Goal: Information Seeking & Learning: Find specific fact

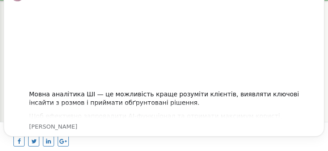
scroll to position [29, 0]
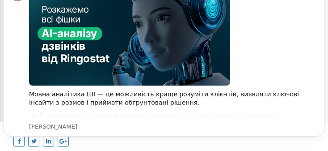
click at [307, 0] on div "Message content" at bounding box center [169, 35] width 281 height 101
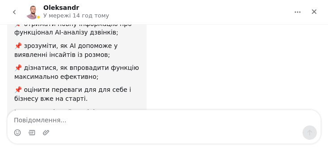
scroll to position [221, 0]
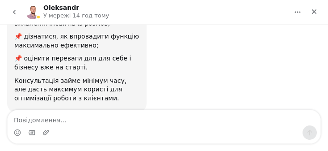
click at [9, 5] on button "go back" at bounding box center [14, 12] width 17 height 17
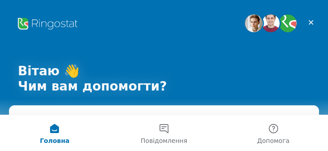
click at [310, 21] on icon "Закрити" at bounding box center [311, 22] width 5 height 5
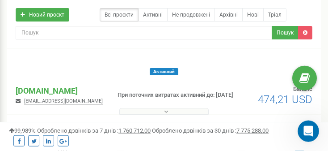
scroll to position [71, 0]
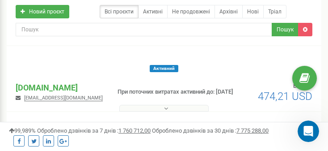
click at [40, 84] on p "[DOMAIN_NAME]" at bounding box center [59, 88] width 87 height 12
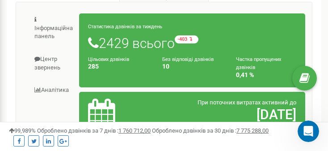
scroll to position [180, 0]
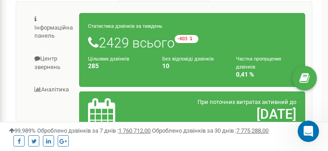
click at [46, 72] on link "Центр звернень" at bounding box center [51, 63] width 57 height 30
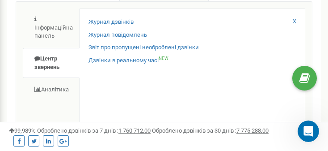
click at [109, 26] on link "Журнал дзвінків" at bounding box center [110, 22] width 45 height 8
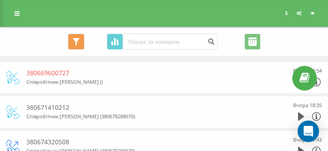
click at [80, 41] on icon at bounding box center [76, 42] width 7 height 8
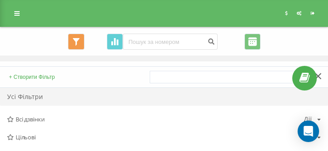
click at [80, 41] on button "Всі дзвінки" at bounding box center [76, 42] width 17 height 16
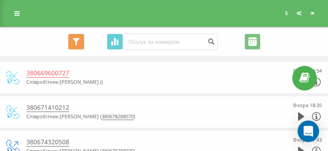
click at [118, 42] on icon at bounding box center [114, 41] width 7 height 7
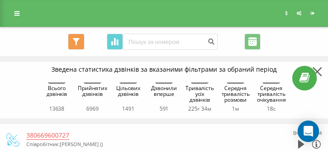
click at [318, 67] on icon at bounding box center [317, 71] width 9 height 9
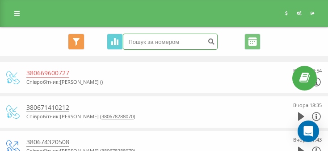
click at [152, 40] on input at bounding box center [170, 42] width 95 height 16
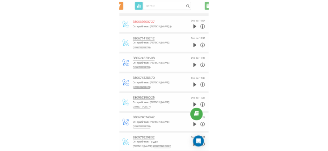
scroll to position [28, 0]
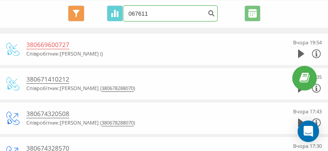
click at [176, 9] on input "067611" at bounding box center [170, 13] width 95 height 16
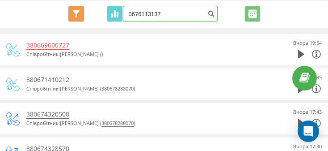
type input "0676113137"
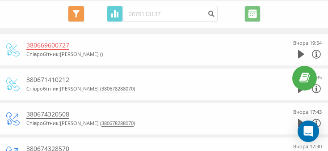
click at [208, 10] on icon "submit" at bounding box center [212, 12] width 8 height 5
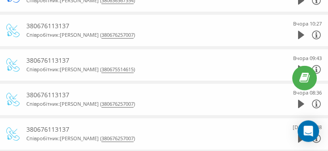
scroll to position [288, 0]
click at [299, 65] on icon at bounding box center [301, 69] width 6 height 8
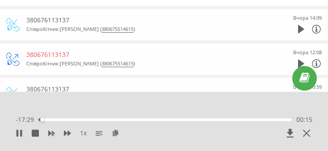
scroll to position [156, 0]
click at [294, 60] on div "Вчора 12:08" at bounding box center [295, 59] width 54 height 22
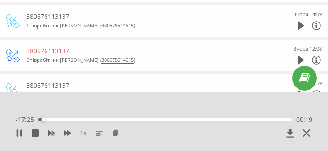
scroll to position [161, 0]
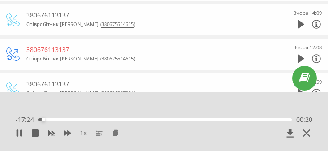
click at [299, 58] on icon at bounding box center [301, 59] width 6 height 8
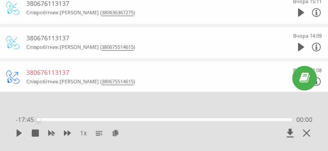
scroll to position [136, 0]
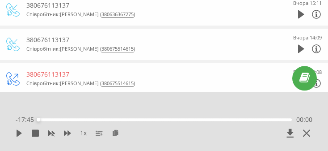
click at [293, 47] on div "Вчора 14:09" at bounding box center [295, 44] width 54 height 22
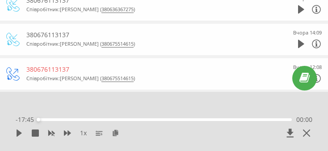
scroll to position [142, 0]
click at [299, 44] on icon at bounding box center [301, 43] width 6 height 8
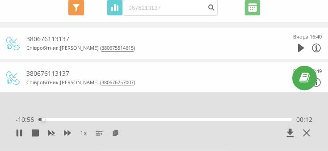
scroll to position [34, 0]
click at [298, 48] on icon at bounding box center [301, 47] width 6 height 8
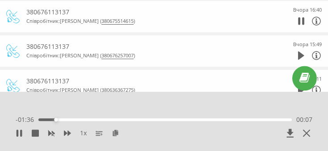
scroll to position [61, 0]
click at [293, 55] on div "Вчора 15:49" at bounding box center [295, 51] width 54 height 22
click at [296, 54] on div "Вчора 15:49" at bounding box center [295, 51] width 54 height 22
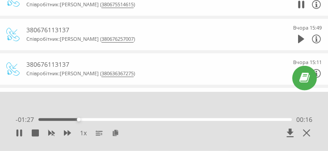
scroll to position [78, 0]
click at [299, 38] on icon at bounding box center [301, 38] width 6 height 8
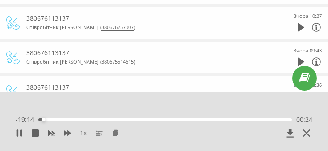
scroll to position [296, 0]
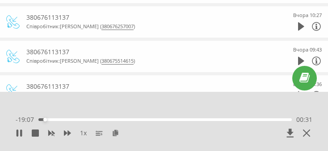
click at [61, 121] on div "- 19:07 00:31 00:31" at bounding box center [164, 119] width 297 height 9
click at [64, 115] on div "- 19:06 00:32 00:32" at bounding box center [164, 119] width 297 height 9
click at [48, 116] on div "- 19:05 00:32 00:32" at bounding box center [164, 119] width 297 height 9
click at [294, 23] on div "Вчора 10:27" at bounding box center [295, 22] width 54 height 22
click at [299, 24] on icon at bounding box center [301, 26] width 6 height 8
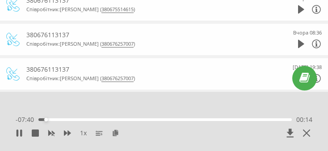
scroll to position [351, 0]
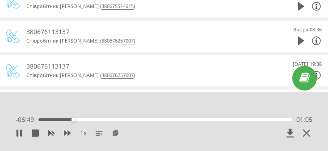
click at [298, 39] on icon at bounding box center [301, 41] width 6 height 8
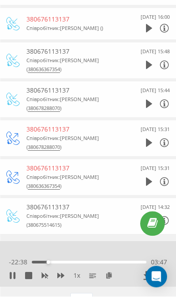
scroll to position [786, 0]
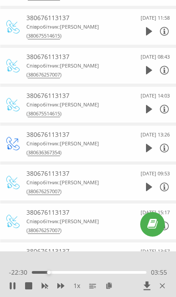
scroll to position [203, 0]
click at [147, 109] on button at bounding box center [149, 109] width 6 height 9
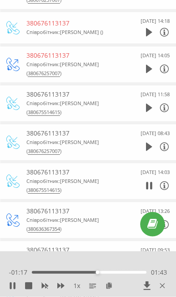
scroll to position [127, 0]
click at [143, 143] on div "20 Серпня 2025 08:43" at bounding box center [143, 142] width 54 height 27
click at [147, 143] on icon at bounding box center [149, 147] width 6 height 8
click at [76, 150] on span "1 x" at bounding box center [76, 285] width 7 height 9
click at [146, 104] on icon at bounding box center [149, 108] width 6 height 8
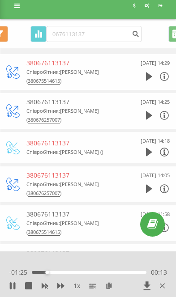
scroll to position [0, 0]
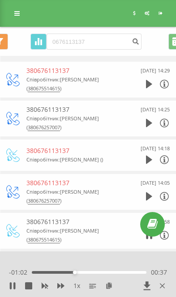
click at [147, 124] on icon at bounding box center [149, 122] width 6 height 9
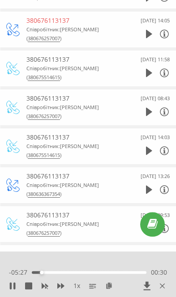
scroll to position [162, 0]
click at [143, 145] on div "19 Серпня 2025 14:03" at bounding box center [143, 146] width 54 height 27
click at [147, 147] on icon at bounding box center [149, 151] width 6 height 8
click at [143, 150] on div "19 Серпня 2025 14:03" at bounding box center [143, 146] width 54 height 27
click at [146, 147] on icon at bounding box center [149, 151] width 6 height 8
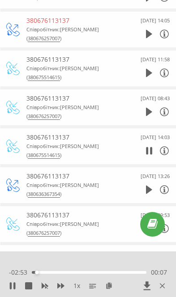
click at [147, 147] on icon at bounding box center [147, 151] width 2 height 8
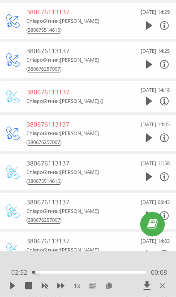
scroll to position [0, 0]
